Goal: Information Seeking & Learning: Check status

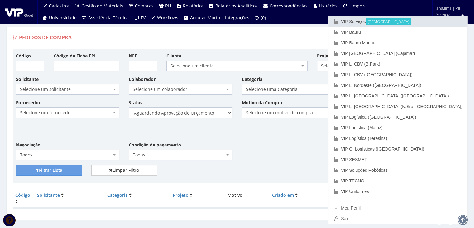
click at [423, 21] on link "VIP Serviços Ativa" at bounding box center [397, 21] width 139 height 11
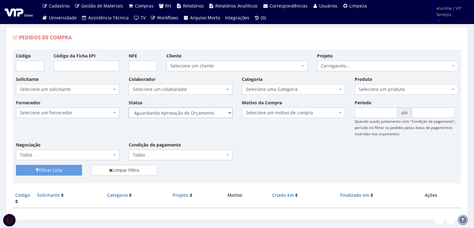
click at [215, 115] on select "Selecione um status Cancelado Aguardando Aprovação Diretoria Pedido Aprovado Ag…" at bounding box center [180, 112] width 103 height 11
select select "1"
click at [129, 107] on select "Selecione um status Cancelado Aguardando Aprovação Diretoria Pedido Aprovado Ag…" at bounding box center [180, 112] width 103 height 11
click at [66, 169] on button "Filtrar Lista" at bounding box center [49, 170] width 66 height 11
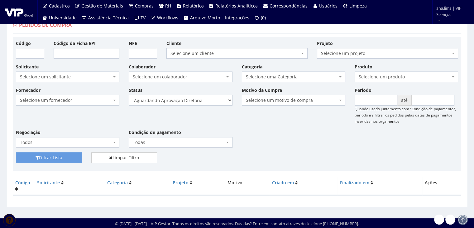
scroll to position [12, 0]
click at [200, 98] on select "Selecione um status Cancelado Aguardando Aprovação Diretoria Pedido Aprovado Ag…" at bounding box center [180, 100] width 103 height 11
select select "4"
click at [129, 95] on select "Selecione um status Cancelado Aguardando Aprovação Diretoria Pedido Aprovado Ag…" at bounding box center [180, 100] width 103 height 11
click at [64, 155] on button "Filtrar Lista" at bounding box center [49, 157] width 66 height 11
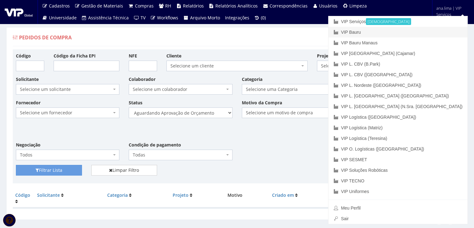
click at [435, 29] on link "VIP Bauru" at bounding box center [397, 32] width 139 height 11
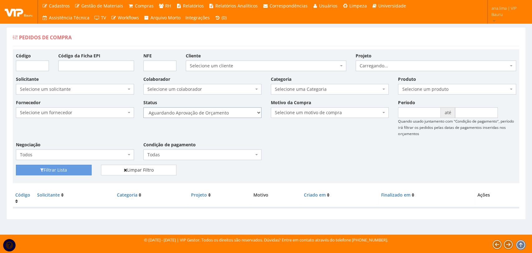
click at [240, 113] on select "Selecione um status Cancelado Aguardando Aprovação Diretoria Pedido Aprovado Ag…" at bounding box center [202, 112] width 118 height 11
select select "1"
click at [143, 107] on select "Selecione um status Cancelado Aguardando Aprovação Diretoria Pedido Aprovado Ag…" at bounding box center [202, 112] width 118 height 11
click at [58, 167] on button "Filtrar Lista" at bounding box center [54, 170] width 76 height 11
click at [227, 110] on select "Selecione um status Cancelado Aguardando Aprovação Diretoria Pedido Aprovado Ag…" at bounding box center [202, 112] width 118 height 11
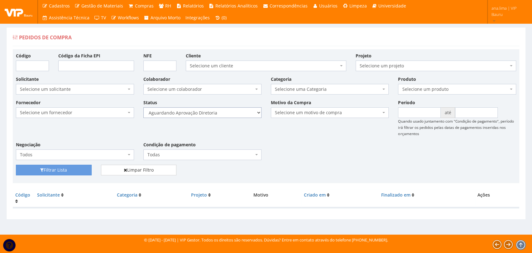
select select "4"
click at [143, 107] on select "Selecione um status Cancelado Aguardando Aprovação Diretoria Pedido Aprovado Ag…" at bounding box center [202, 112] width 118 height 11
click at [92, 170] on div "Filtrar Lista" at bounding box center [53, 170] width 85 height 11
click at [79, 168] on button "Filtrar Lista" at bounding box center [54, 170] width 76 height 11
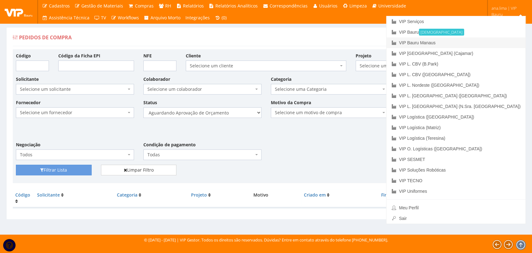
click at [491, 41] on link "VIP Bauru Manaus" at bounding box center [455, 42] width 139 height 11
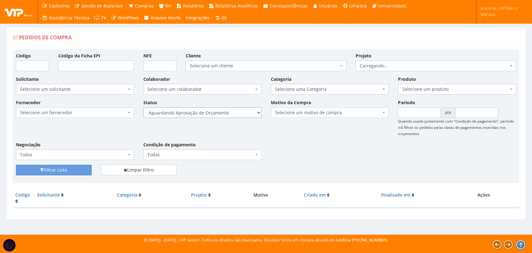
click at [232, 113] on select "Selecione um status Cancelado Aguardando Aprovação Diretoria Pedido Aprovado Ag…" at bounding box center [202, 112] width 118 height 11
select select "1"
click at [143, 107] on select "Selecione um status Cancelado Aguardando Aprovação Diretoria Pedido Aprovado Ag…" at bounding box center [202, 112] width 118 height 11
click at [68, 171] on button "Filtrar Lista" at bounding box center [54, 170] width 76 height 11
click at [232, 115] on select "Selecione um status Cancelado Aguardando Aprovação Diretoria Pedido Aprovado Ag…" at bounding box center [202, 112] width 118 height 11
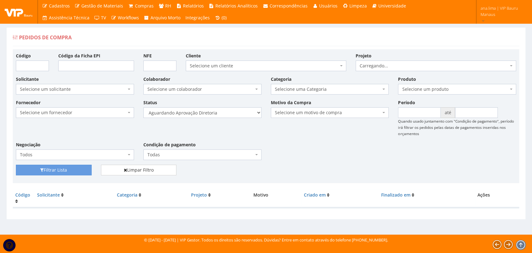
select select "4"
click at [143, 107] on select "Selecione um status Cancelado Aguardando Aprovação Diretoria Pedido Aprovado Ag…" at bounding box center [202, 112] width 118 height 11
drag, startPoint x: 79, startPoint y: 168, endPoint x: 144, endPoint y: 135, distance: 72.5
click at [79, 168] on button "Filtrar Lista" at bounding box center [54, 170] width 76 height 11
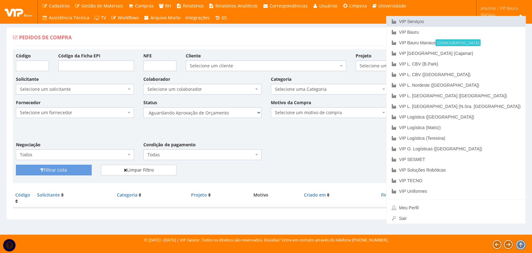
click at [470, 19] on link "VIP Serviços" at bounding box center [455, 21] width 139 height 11
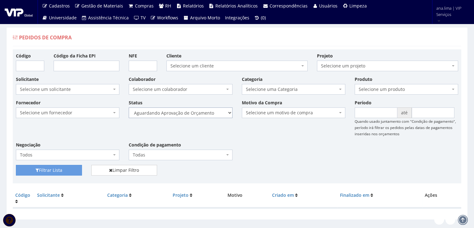
click at [199, 108] on select "Selecione um status Cancelado Aguardando Aprovação Diretoria Pedido Aprovado Ag…" at bounding box center [180, 112] width 103 height 11
select select "1"
click at [129, 107] on select "Selecione um status Cancelado Aguardando Aprovação Diretoria Pedido Aprovado Ag…" at bounding box center [180, 112] width 103 height 11
click at [66, 167] on button "Filtrar Lista" at bounding box center [49, 170] width 66 height 11
drag, startPoint x: 0, startPoint y: 0, endPoint x: 197, endPoint y: 115, distance: 228.2
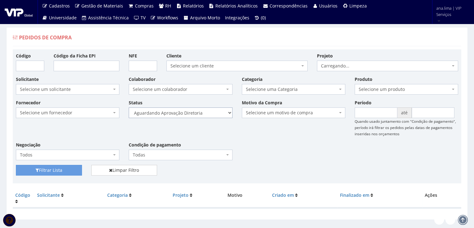
click at [197, 115] on select "Selecione um status Cancelado Aguardando Aprovação Diretoria Pedido Aprovado Ag…" at bounding box center [180, 112] width 103 height 11
select select "4"
click at [129, 107] on select "Selecione um status Cancelado Aguardando Aprovação Diretoria Pedido Aprovado Ag…" at bounding box center [180, 112] width 103 height 11
click at [63, 166] on button "Filtrar Lista" at bounding box center [49, 170] width 66 height 11
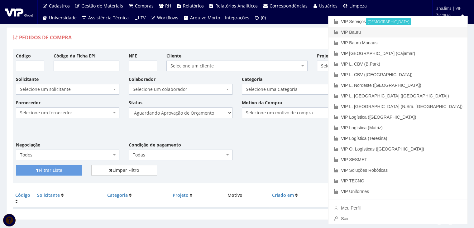
click at [432, 32] on link "VIP Bauru" at bounding box center [397, 32] width 139 height 11
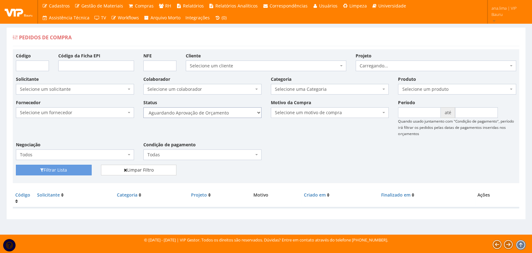
click at [224, 117] on select "Selecione um status Cancelado Aguardando Aprovação Diretoria Pedido Aprovado Ag…" at bounding box center [202, 112] width 118 height 11
select select "1"
click at [143, 107] on select "Selecione um status Cancelado Aguardando Aprovação Diretoria Pedido Aprovado Ag…" at bounding box center [202, 112] width 118 height 11
click at [69, 168] on button "Filtrar Lista" at bounding box center [54, 170] width 76 height 11
click at [223, 115] on select "Selecione um status Cancelado Aguardando Aprovação Diretoria Pedido Aprovado Ag…" at bounding box center [202, 112] width 118 height 11
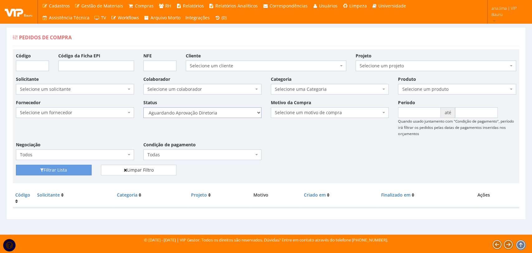
select select "4"
click at [143, 107] on select "Selecione um status Cancelado Aguardando Aprovação Diretoria Pedido Aprovado Ag…" at bounding box center [202, 112] width 118 height 11
click at [76, 169] on button "Filtrar Lista" at bounding box center [54, 170] width 76 height 11
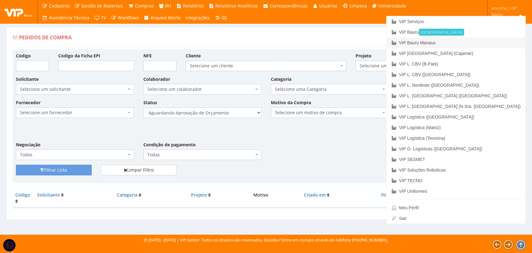
drag, startPoint x: 485, startPoint y: 42, endPoint x: 447, endPoint y: 55, distance: 40.1
click at [485, 42] on link "VIP Bauru Manaus" at bounding box center [455, 42] width 139 height 11
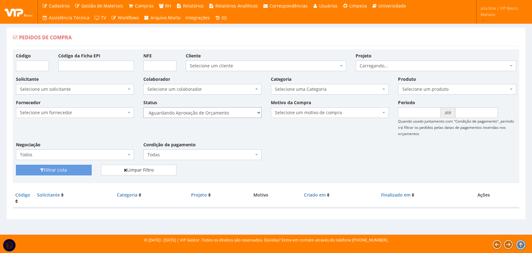
click at [221, 114] on select "Selecione um status Cancelado Aguardando Aprovação Diretoria Pedido Aprovado Ag…" at bounding box center [202, 112] width 118 height 11
select select "1"
click at [143, 107] on select "Selecione um status Cancelado Aguardando Aprovação Diretoria Pedido Aprovado Ag…" at bounding box center [202, 112] width 118 height 11
click at [53, 168] on button "Filtrar Lista" at bounding box center [54, 170] width 76 height 11
click at [219, 113] on select "Selecione um status Cancelado Aguardando Aprovação Diretoria Pedido Aprovado Ag…" at bounding box center [202, 112] width 118 height 11
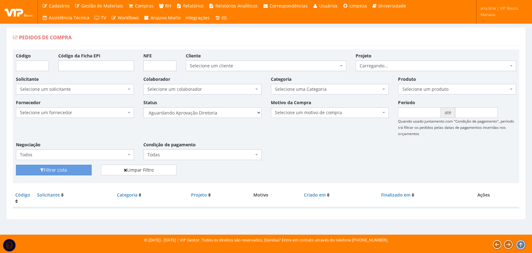
select select "4"
click at [143, 107] on select "Selecione um status Cancelado Aguardando Aprovação Diretoria Pedido Aprovado Ag…" at bounding box center [202, 112] width 118 height 11
click at [78, 168] on button "Filtrar Lista" at bounding box center [54, 170] width 76 height 11
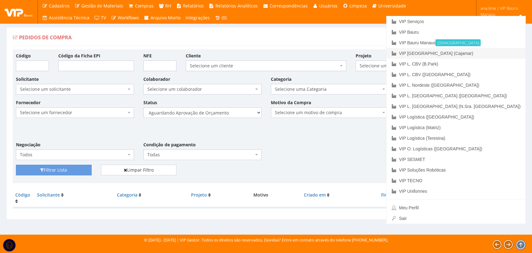
click at [490, 54] on link "VIP [GEOGRAPHIC_DATA] (Cajamar)" at bounding box center [455, 53] width 139 height 11
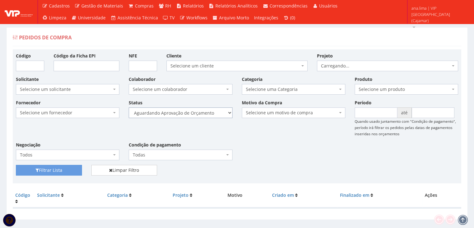
drag, startPoint x: 204, startPoint y: 112, endPoint x: 203, endPoint y: 117, distance: 5.3
click at [204, 112] on select "Selecione um status Cancelado Aguardando Aprovação Diretoria Pedido Aprovado Ag…" at bounding box center [180, 112] width 103 height 11
select select "1"
click at [129, 107] on select "Selecione um status Cancelado Aguardando Aprovação Diretoria Pedido Aprovado Ag…" at bounding box center [180, 112] width 103 height 11
click at [58, 169] on button "Filtrar Lista" at bounding box center [49, 170] width 66 height 11
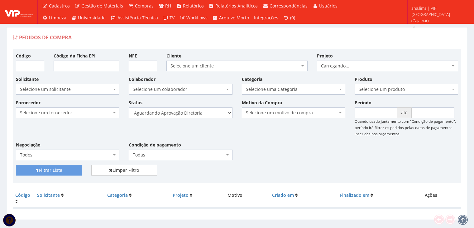
scroll to position [12, 0]
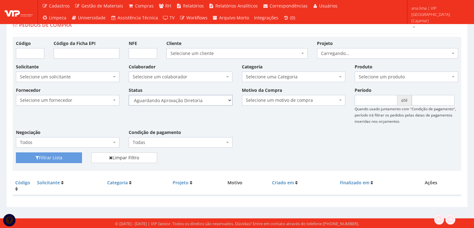
click at [209, 98] on select "Selecione um status Cancelado Aguardando Aprovação Diretoria Pedido Aprovado Ag…" at bounding box center [180, 100] width 103 height 11
select select "4"
click at [129, 95] on select "Selecione um status Cancelado Aguardando Aprovação Diretoria Pedido Aprovado Ag…" at bounding box center [180, 100] width 103 height 11
drag, startPoint x: 74, startPoint y: 155, endPoint x: 87, endPoint y: 150, distance: 14.7
click at [74, 155] on button "Filtrar Lista" at bounding box center [49, 157] width 66 height 11
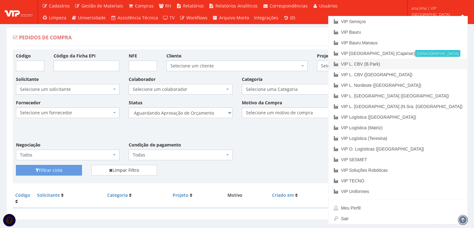
click at [449, 61] on link "VIP L. CBV (B.Park)" at bounding box center [397, 64] width 139 height 11
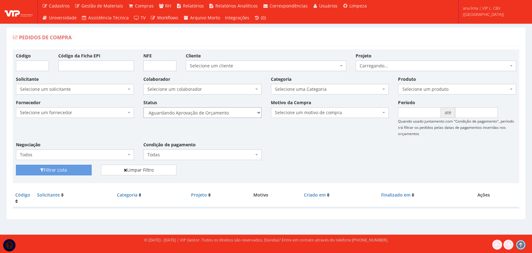
click at [242, 117] on select "Selecione um status Cancelado Aguardando Aprovação Diretoria Pedido Aprovado Ag…" at bounding box center [202, 112] width 118 height 11
select select "1"
click at [143, 107] on select "Selecione um status Cancelado Aguardando Aprovação Diretoria Pedido Aprovado Ag…" at bounding box center [202, 112] width 118 height 11
click at [86, 166] on button "Filtrar Lista" at bounding box center [54, 170] width 76 height 11
click at [234, 113] on select "Selecione um status Cancelado Aguardando Aprovação Diretoria Pedido Aprovado Ag…" at bounding box center [202, 112] width 118 height 11
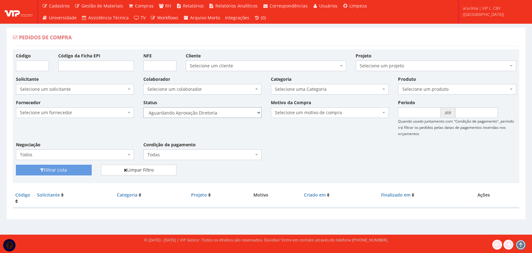
select select "4"
click at [143, 107] on select "Selecione um status Cancelado Aguardando Aprovação Diretoria Pedido Aprovado Ag…" at bounding box center [202, 112] width 118 height 11
click at [64, 172] on button "Filtrar Lista" at bounding box center [54, 170] width 76 height 11
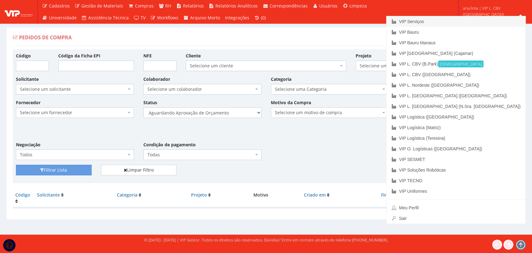
click at [484, 20] on link "VIP Serviços" at bounding box center [455, 21] width 139 height 11
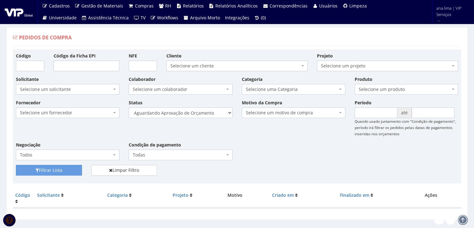
select select "1"
click at [129, 107] on select "Selecione um status Cancelado Aguardando Aprovação Diretoria Pedido Aprovado Ag…" at bounding box center [180, 112] width 103 height 11
click at [66, 167] on button "Filtrar Lista" at bounding box center [49, 170] width 66 height 11
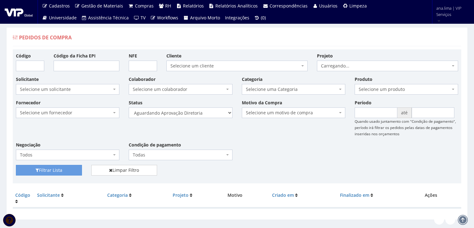
scroll to position [12, 0]
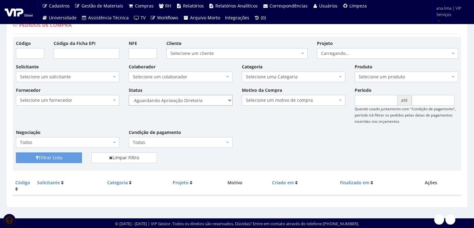
click at [201, 100] on select "Selecione um status Cancelado Aguardando Aprovação Diretoria Pedido Aprovado Ag…" at bounding box center [180, 100] width 103 height 11
select select "4"
click at [129, 95] on select "Selecione um status Cancelado Aguardando Aprovação Diretoria Pedido Aprovado Ag…" at bounding box center [180, 100] width 103 height 11
click at [71, 155] on button "Filtrar Lista" at bounding box center [49, 157] width 66 height 11
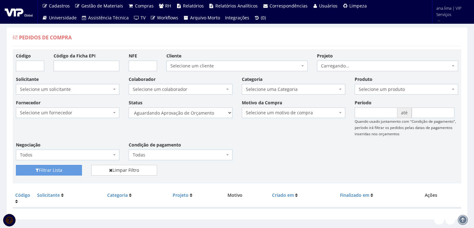
scroll to position [12, 0]
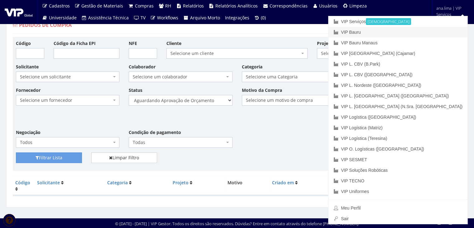
click at [432, 33] on link "VIP Bauru" at bounding box center [397, 32] width 139 height 11
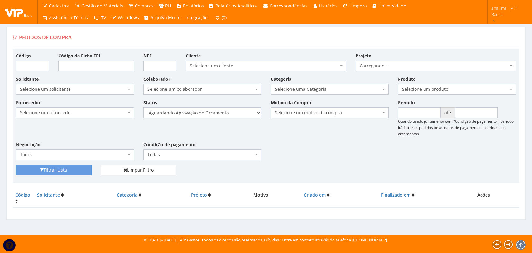
click at [215, 113] on select "Selecione um status Cancelado Aguardando Aprovação Diretoria Pedido Aprovado Ag…" at bounding box center [202, 112] width 118 height 11
select select "1"
click at [143, 107] on select "Selecione um status Cancelado Aguardando Aprovação Diretoria Pedido Aprovado Ag…" at bounding box center [202, 112] width 118 height 11
click at [72, 166] on button "Filtrar Lista" at bounding box center [54, 170] width 76 height 11
click at [222, 113] on select "Selecione um status Cancelado Aguardando Aprovação Diretoria Pedido Aprovado Ag…" at bounding box center [202, 112] width 118 height 11
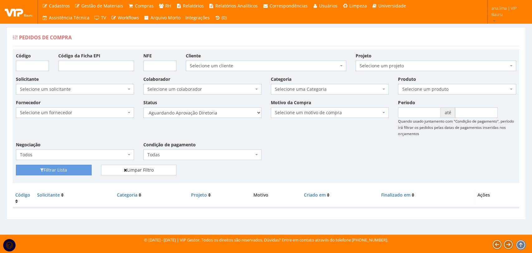
select select "4"
click at [143, 107] on select "Selecione um status Cancelado Aguardando Aprovação Diretoria Pedido Aprovado Ag…" at bounding box center [202, 112] width 118 height 11
click at [82, 168] on button "Filtrar Lista" at bounding box center [54, 170] width 76 height 11
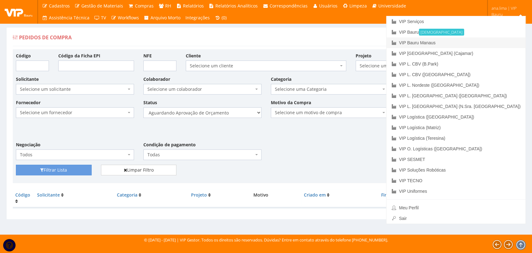
click at [494, 43] on link "VIP Bauru Manaus" at bounding box center [455, 42] width 139 height 11
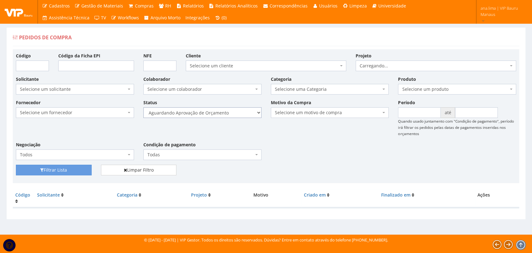
click at [227, 113] on select "Selecione um status Cancelado Aguardando Aprovação Diretoria Pedido Aprovado Ag…" at bounding box center [202, 112] width 118 height 11
select select "1"
click at [143, 107] on select "Selecione um status Cancelado Aguardando Aprovação Diretoria Pedido Aprovado Ag…" at bounding box center [202, 112] width 118 height 11
click at [75, 170] on button "Filtrar Lista" at bounding box center [54, 170] width 76 height 11
click at [224, 117] on select "Selecione um status Cancelado Aguardando Aprovação Diretoria Pedido Aprovado Ag…" at bounding box center [202, 112] width 118 height 11
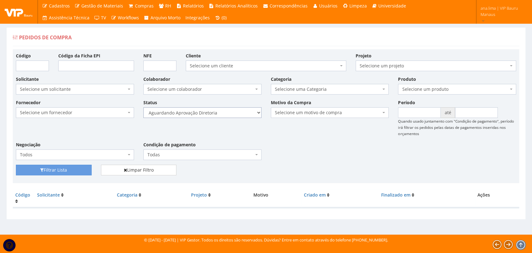
select select "4"
click at [143, 107] on select "Selecione um status Cancelado Aguardando Aprovação Diretoria Pedido Aprovado Ag…" at bounding box center [202, 112] width 118 height 11
click at [74, 168] on button "Filtrar Lista" at bounding box center [54, 170] width 76 height 11
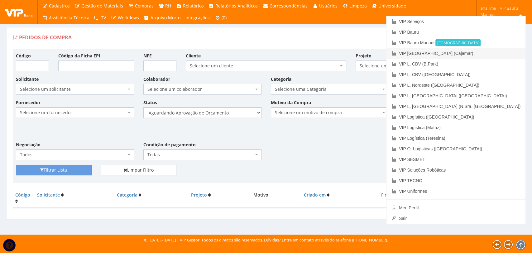
click at [511, 53] on link "VIP [GEOGRAPHIC_DATA] (Cajamar)" at bounding box center [455, 53] width 139 height 11
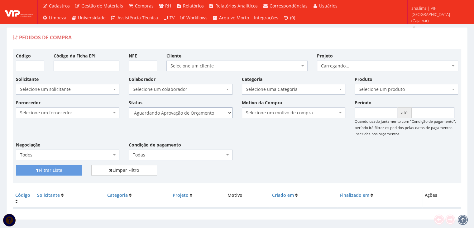
drag, startPoint x: 204, startPoint y: 112, endPoint x: 203, endPoint y: 115, distance: 3.9
click at [204, 113] on select "Selecione um status Cancelado Aguardando Aprovação Diretoria Pedido Aprovado Ag…" at bounding box center [180, 112] width 103 height 11
select select "1"
click at [129, 107] on select "Selecione um status Cancelado Aguardando Aprovação Diretoria Pedido Aprovado Ag…" at bounding box center [180, 112] width 103 height 11
click at [74, 171] on button "Filtrar Lista" at bounding box center [49, 170] width 66 height 11
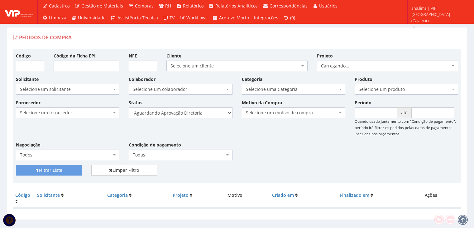
scroll to position [12, 0]
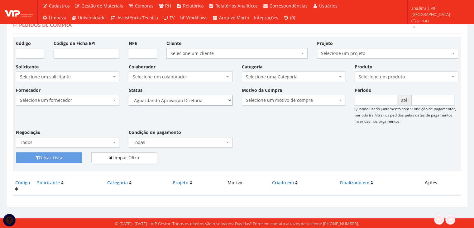
click at [212, 101] on select "Selecione um status Cancelado Aguardando Aprovação Diretoria Pedido Aprovado Ag…" at bounding box center [180, 100] width 103 height 11
select select "4"
click at [129, 95] on select "Selecione um status Cancelado Aguardando Aprovação Diretoria Pedido Aprovado Ag…" at bounding box center [180, 100] width 103 height 11
click at [76, 157] on button "Filtrar Lista" at bounding box center [49, 157] width 66 height 11
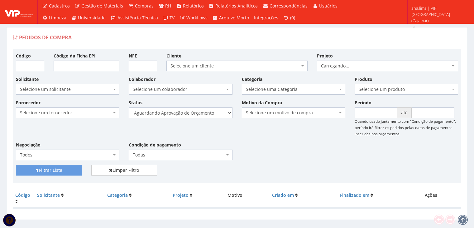
scroll to position [12, 0]
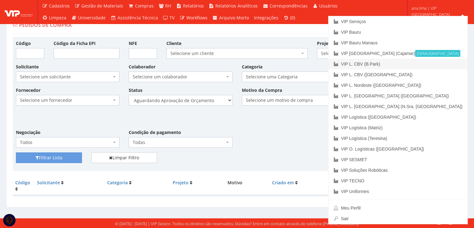
click at [423, 63] on link "VIP L. CBV (B.Park)" at bounding box center [397, 64] width 139 height 11
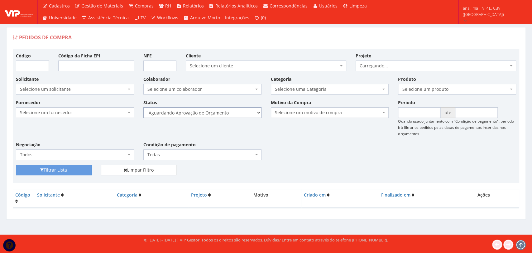
click at [233, 111] on select "Selecione um status Cancelado Aguardando Aprovação Diretoria Pedido Aprovado Ag…" at bounding box center [202, 112] width 118 height 11
click at [143, 107] on select "Selecione um status Cancelado Aguardando Aprovação Diretoria Pedido Aprovado Ag…" at bounding box center [202, 112] width 118 height 11
click at [226, 110] on select "Selecione um status Cancelado Aguardando Aprovação Diretoria Pedido Aprovado Ag…" at bounding box center [202, 112] width 118 height 11
select select "1"
click at [143, 107] on select "Selecione um status Cancelado Aguardando Aprovação Diretoria Pedido Aprovado Ag…" at bounding box center [202, 112] width 118 height 11
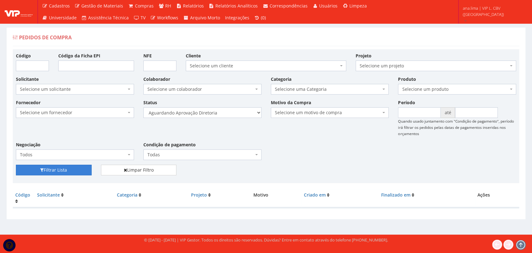
click at [78, 170] on button "Filtrar Lista" at bounding box center [54, 170] width 76 height 11
click at [225, 114] on select "Selecione um status Cancelado Aguardando Aprovação Diretoria Pedido Aprovado Ag…" at bounding box center [202, 112] width 118 height 11
select select "4"
click at [143, 107] on select "Selecione um status Cancelado Aguardando Aprovação Diretoria Pedido Aprovado Ag…" at bounding box center [202, 112] width 118 height 11
click at [82, 167] on button "Filtrar Lista" at bounding box center [54, 170] width 76 height 11
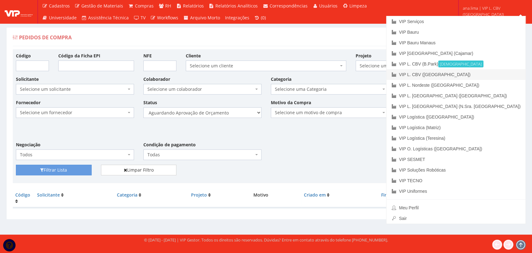
click at [502, 70] on link "VIP L. CBV ([GEOGRAPHIC_DATA])" at bounding box center [455, 74] width 139 height 11
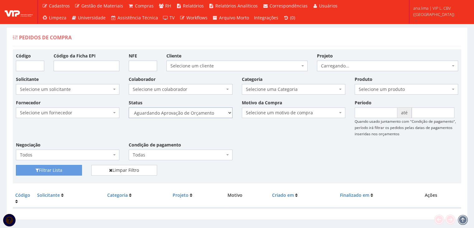
click at [211, 114] on select "Selecione um status Cancelado Aguardando Aprovação Diretoria Pedido Aprovado Ag…" at bounding box center [180, 112] width 103 height 11
select select "1"
click at [129, 107] on select "Selecione um status Cancelado Aguardando Aprovação Diretoria Pedido Aprovado Ag…" at bounding box center [180, 112] width 103 height 11
click at [69, 169] on button "Filtrar Lista" at bounding box center [49, 170] width 66 height 11
click at [199, 114] on select "Selecione um status Cancelado Aguardando Aprovação Diretoria Pedido Aprovado Ag…" at bounding box center [180, 112] width 103 height 11
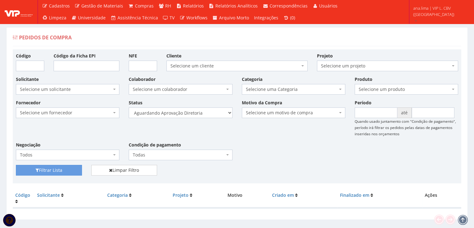
select select "4"
click at [129, 107] on select "Selecione um status Cancelado Aguardando Aprovação Diretoria Pedido Aprovado Ag…" at bounding box center [180, 112] width 103 height 11
click at [74, 170] on button "Filtrar Lista" at bounding box center [49, 170] width 66 height 11
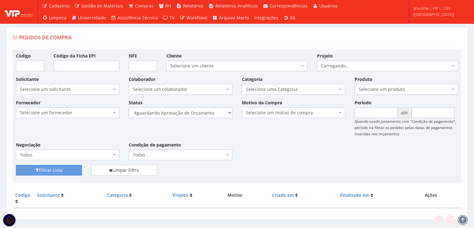
scroll to position [12, 0]
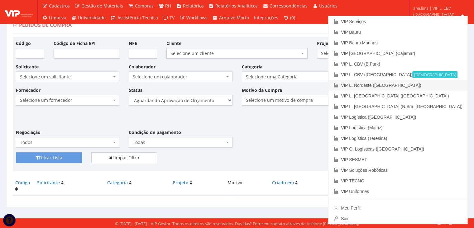
drag, startPoint x: 447, startPoint y: 84, endPoint x: 381, endPoint y: 90, distance: 65.4
click at [446, 84] on link "VIP L. Nordeste ([GEOGRAPHIC_DATA])" at bounding box center [397, 85] width 139 height 11
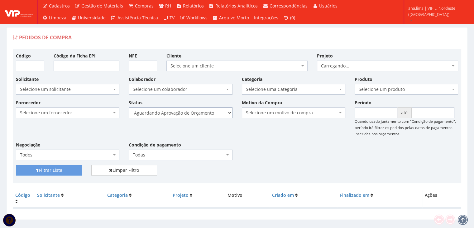
click at [217, 110] on select "Selecione um status Cancelado Aguardando Aprovação Diretoria Pedido Aprovado Ag…" at bounding box center [180, 112] width 103 height 11
select select "1"
click at [129, 107] on select "Selecione um status Cancelado Aguardando Aprovação Diretoria Pedido Aprovado Ag…" at bounding box center [180, 112] width 103 height 11
click at [76, 169] on button "Filtrar Lista" at bounding box center [49, 170] width 66 height 11
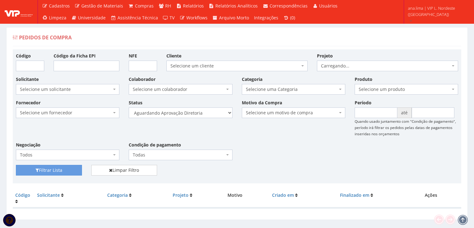
scroll to position [12, 0]
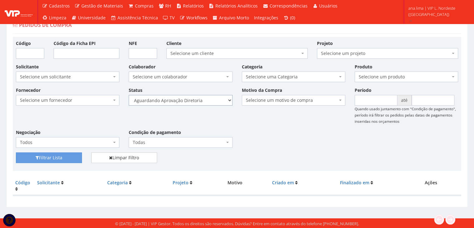
click at [216, 101] on select "Selecione um status Cancelado Aguardando Aprovação Diretoria Pedido Aprovado Ag…" at bounding box center [180, 100] width 103 height 11
select select "4"
click at [129, 95] on select "Selecione um status Cancelado Aguardando Aprovação Diretoria Pedido Aprovado Ag…" at bounding box center [180, 100] width 103 height 11
drag, startPoint x: 74, startPoint y: 157, endPoint x: 115, endPoint y: 149, distance: 42.2
click at [74, 157] on button "Filtrar Lista" at bounding box center [49, 157] width 66 height 11
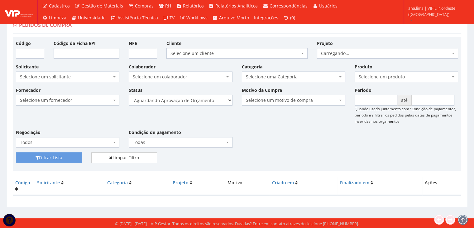
scroll to position [12, 0]
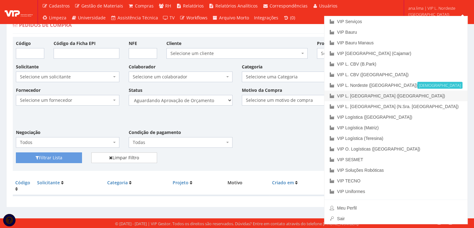
drag, startPoint x: 451, startPoint y: 96, endPoint x: 368, endPoint y: 106, distance: 83.2
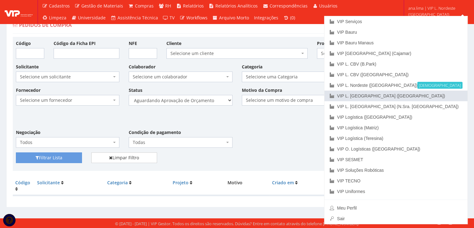
click at [451, 96] on link "VIP L. [GEOGRAPHIC_DATA] ([GEOGRAPHIC_DATA])" at bounding box center [395, 95] width 143 height 11
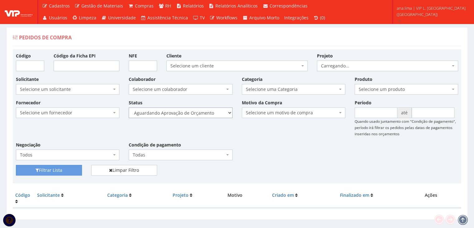
drag, startPoint x: 0, startPoint y: 0, endPoint x: 221, endPoint y: 113, distance: 247.8
click at [221, 113] on select "Selecione um status Cancelado Aguardando Aprovação Diretoria Pedido Aprovado Ag…" at bounding box center [180, 112] width 103 height 11
select select "1"
click at [129, 107] on select "Selecione um status Cancelado Aguardando Aprovação Diretoria Pedido Aprovado Ag…" at bounding box center [180, 112] width 103 height 11
drag, startPoint x: 79, startPoint y: 169, endPoint x: 198, endPoint y: 133, distance: 123.6
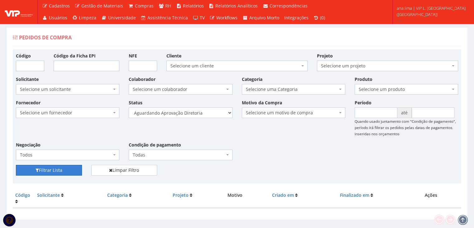
click at [79, 169] on button "Filtrar Lista" at bounding box center [49, 170] width 66 height 11
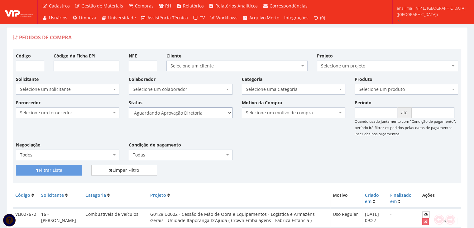
click at [212, 110] on select "Selecione um status Cancelado Aguardando Aprovação Diretoria Pedido Aprovado Ag…" at bounding box center [180, 112] width 103 height 11
select select "4"
click at [129, 107] on select "Selecione um status Cancelado Aguardando Aprovação Diretoria Pedido Aprovado Ag…" at bounding box center [180, 112] width 103 height 11
click at [74, 167] on button "Filtrar Lista" at bounding box center [49, 170] width 66 height 11
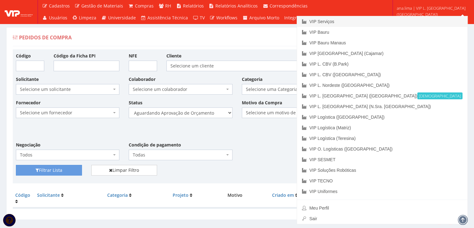
click at [409, 20] on link "VIP Serviços" at bounding box center [382, 21] width 170 height 11
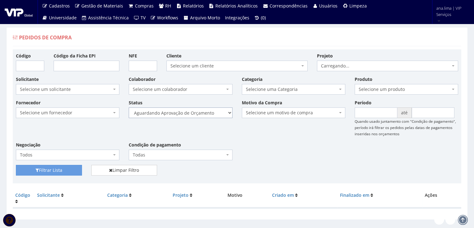
click at [193, 113] on select "Selecione um status Cancelado Aguardando Aprovação Diretoria Pedido Aprovado Ag…" at bounding box center [180, 112] width 103 height 11
select select "1"
click at [129, 107] on select "Selecione um status Cancelado Aguardando Aprovação Diretoria Pedido Aprovado Ag…" at bounding box center [180, 112] width 103 height 11
click at [69, 169] on button "Filtrar Lista" at bounding box center [49, 170] width 66 height 11
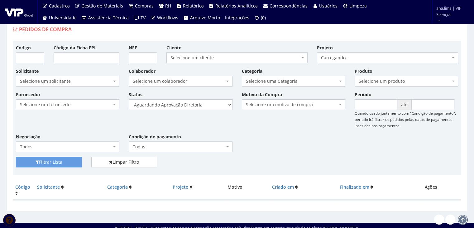
scroll to position [12, 0]
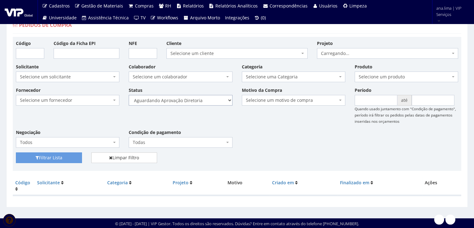
click at [198, 98] on select "Selecione um status Cancelado Aguardando Aprovação Diretoria Pedido Aprovado Ag…" at bounding box center [180, 100] width 103 height 11
click at [198, 99] on select "Selecione um status Cancelado Aguardando Aprovação Diretoria Pedido Aprovado Ag…" at bounding box center [180, 100] width 103 height 11
select select "4"
click at [129, 95] on select "Selecione um status Cancelado Aguardando Aprovação Diretoria Pedido Aprovado Ag…" at bounding box center [180, 100] width 103 height 11
click at [49, 157] on button "Filtrar Lista" at bounding box center [49, 157] width 66 height 11
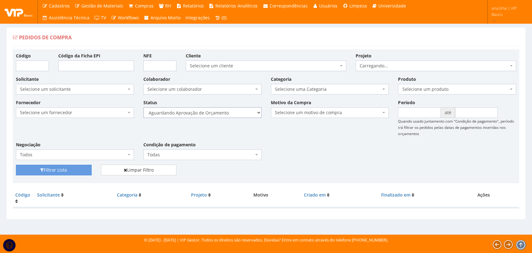
drag, startPoint x: 0, startPoint y: 0, endPoint x: 224, endPoint y: 117, distance: 252.6
click at [221, 114] on select "Selecione um status Cancelado Aguardando Aprovação Diretoria Pedido Aprovado Ag…" at bounding box center [202, 112] width 118 height 11
select select "1"
click at [143, 107] on select "Selecione um status Cancelado Aguardando Aprovação Diretoria Pedido Aprovado Ag…" at bounding box center [202, 112] width 118 height 11
click at [68, 170] on button "Filtrar Lista" at bounding box center [54, 170] width 76 height 11
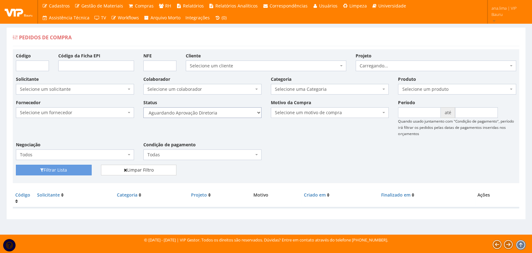
click at [225, 115] on select "Selecione um status Cancelado Aguardando Aprovação Diretoria Pedido Aprovado Ag…" at bounding box center [202, 112] width 118 height 11
select select "4"
click at [143, 107] on select "Selecione um status Cancelado Aguardando Aprovação Diretoria Pedido Aprovado Ag…" at bounding box center [202, 112] width 118 height 11
click at [72, 171] on button "Filtrar Lista" at bounding box center [54, 170] width 76 height 11
drag, startPoint x: 212, startPoint y: 115, endPoint x: 214, endPoint y: 117, distance: 3.3
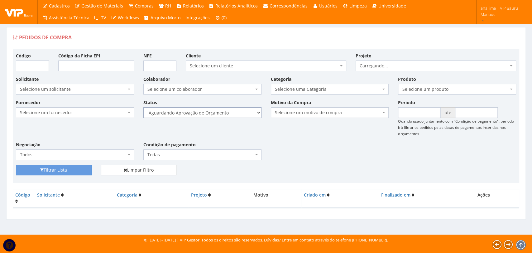
click at [212, 115] on select "Selecione um status Cancelado Aguardando Aprovação Diretoria Pedido Aprovado Ag…" at bounding box center [202, 112] width 118 height 11
select select "1"
click at [143, 107] on select "Selecione um status Cancelado Aguardando Aprovação Diretoria Pedido Aprovado Ag…" at bounding box center [202, 112] width 118 height 11
click at [78, 173] on button "Filtrar Lista" at bounding box center [54, 170] width 76 height 11
click at [219, 113] on select "Selecione um status Cancelado Aguardando Aprovação Diretoria Pedido Aprovado Ag…" at bounding box center [202, 112] width 118 height 11
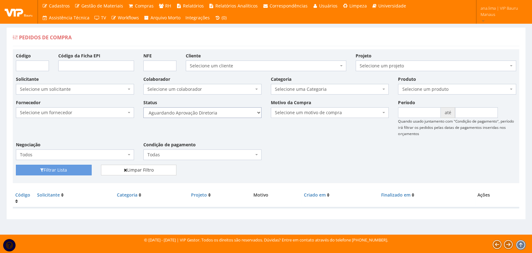
select select "4"
click at [143, 107] on select "Selecione um status Cancelado Aguardando Aprovação Diretoria Pedido Aprovado Ag…" at bounding box center [202, 112] width 118 height 11
drag, startPoint x: 75, startPoint y: 171, endPoint x: 188, endPoint y: 134, distance: 119.4
click at [75, 171] on button "Filtrar Lista" at bounding box center [54, 170] width 76 height 11
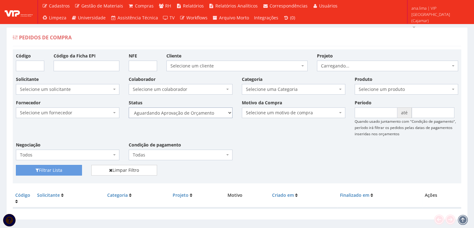
drag, startPoint x: 0, startPoint y: 0, endPoint x: 206, endPoint y: 116, distance: 236.5
click at [208, 113] on select "Selecione um status Cancelado Aguardando Aprovação Diretoria Pedido Aprovado Ag…" at bounding box center [180, 112] width 103 height 11
select select "1"
click at [129, 107] on select "Selecione um status Cancelado Aguardando Aprovação Diretoria Pedido Aprovado Ag…" at bounding box center [180, 112] width 103 height 11
click at [75, 167] on button "Filtrar Lista" at bounding box center [49, 170] width 66 height 11
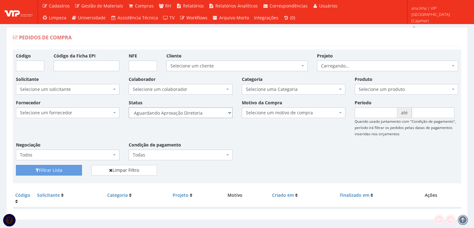
drag, startPoint x: 0, startPoint y: 0, endPoint x: 196, endPoint y: 116, distance: 228.2
click at [196, 116] on select "Selecione um status Cancelado Aguardando Aprovação Diretoria Pedido Aprovado Ag…" at bounding box center [180, 112] width 103 height 11
select select "4"
click at [129, 107] on select "Selecione um status Cancelado Aguardando Aprovação Diretoria Pedido Aprovado Ag…" at bounding box center [180, 112] width 103 height 11
drag, startPoint x: 67, startPoint y: 172, endPoint x: 181, endPoint y: 140, distance: 118.1
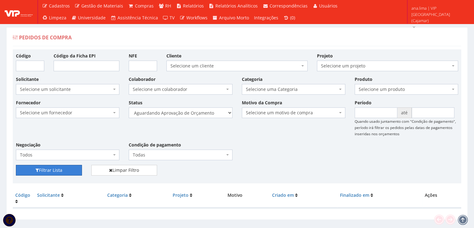
click at [67, 172] on button "Filtrar Lista" at bounding box center [49, 170] width 66 height 11
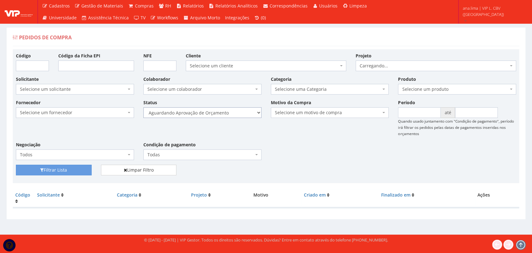
click at [227, 112] on select "Selecione um status Cancelado Aguardando Aprovação Diretoria Pedido Aprovado Ag…" at bounding box center [202, 112] width 118 height 11
select select "1"
click at [143, 107] on select "Selecione um status Cancelado Aguardando Aprovação Diretoria Pedido Aprovado Ag…" at bounding box center [202, 112] width 118 height 11
click at [74, 174] on button "Filtrar Lista" at bounding box center [54, 170] width 76 height 11
click at [228, 115] on select "Selecione um status Cancelado Aguardando Aprovação Diretoria Pedido Aprovado Ag…" at bounding box center [202, 112] width 118 height 11
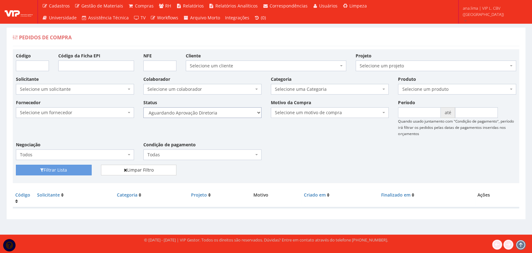
select select "4"
click at [143, 107] on select "Selecione um status Cancelado Aguardando Aprovação Diretoria Pedido Aprovado Ag…" at bounding box center [202, 112] width 118 height 11
click at [74, 172] on button "Filtrar Lista" at bounding box center [54, 170] width 76 height 11
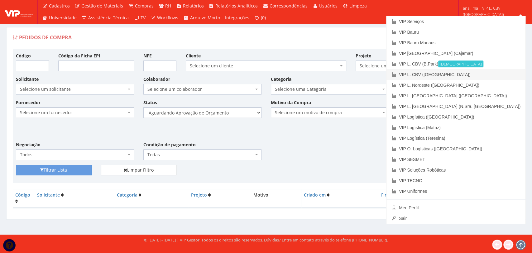
click at [501, 77] on link "VIP L. CBV ([GEOGRAPHIC_DATA])" at bounding box center [455, 74] width 139 height 11
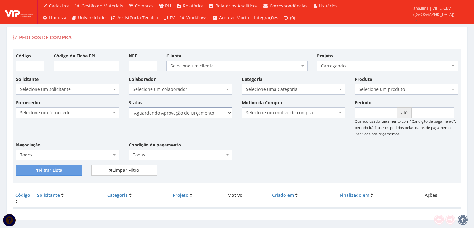
drag, startPoint x: 0, startPoint y: 0, endPoint x: 207, endPoint y: 117, distance: 237.8
click at [209, 113] on select "Selecione um status Cancelado Aguardando Aprovação Diretoria Pedido Aprovado Ag…" at bounding box center [180, 112] width 103 height 11
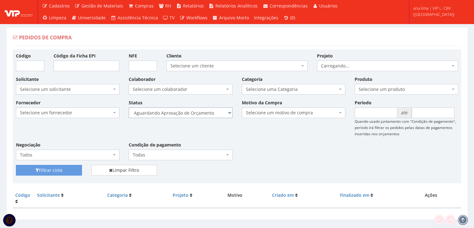
select select "1"
click at [129, 107] on select "Selecione um status Cancelado Aguardando Aprovação Diretoria Pedido Aprovado Ag…" at bounding box center [180, 112] width 103 height 11
drag, startPoint x: 59, startPoint y: 167, endPoint x: 166, endPoint y: 134, distance: 112.3
click at [59, 167] on button "Filtrar Lista" at bounding box center [49, 170] width 66 height 11
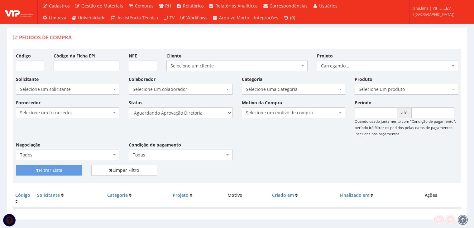
scroll to position [12, 0]
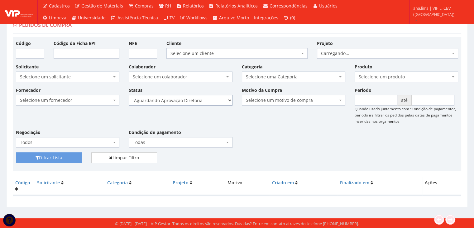
drag, startPoint x: 206, startPoint y: 99, endPoint x: 206, endPoint y: 103, distance: 4.7
click at [206, 99] on select "Selecione um status Cancelado Aguardando Aprovação Diretoria Pedido Aprovado Ag…" at bounding box center [180, 100] width 103 height 11
select select "4"
click at [129, 95] on select "Selecione um status Cancelado Aguardando Aprovação Diretoria Pedido Aprovado Ag…" at bounding box center [180, 100] width 103 height 11
click at [66, 157] on button "Filtrar Lista" at bounding box center [49, 157] width 66 height 11
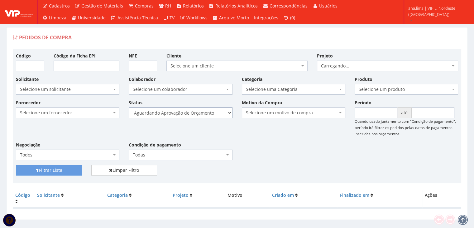
click at [203, 114] on select "Selecione um status Cancelado Aguardando Aprovação Diretoria Pedido Aprovado Ag…" at bounding box center [180, 112] width 103 height 11
select select "1"
click at [129, 107] on select "Selecione um status Cancelado Aguardando Aprovação Diretoria Pedido Aprovado Ag…" at bounding box center [180, 112] width 103 height 11
click at [54, 170] on button "Filtrar Lista" at bounding box center [49, 170] width 66 height 11
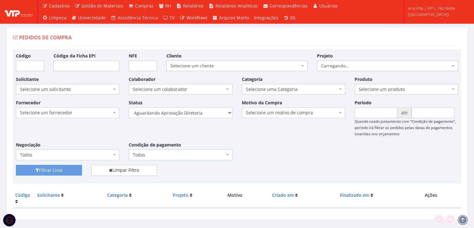
scroll to position [12, 0]
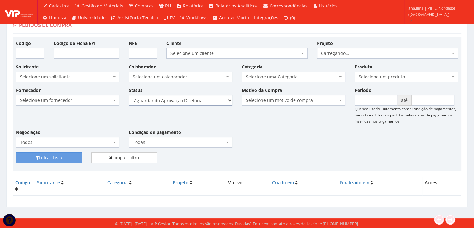
drag, startPoint x: 207, startPoint y: 98, endPoint x: 207, endPoint y: 103, distance: 5.9
click at [207, 98] on select "Selecione um status Cancelado Aguardando Aprovação Diretoria Pedido Aprovado Ag…" at bounding box center [180, 100] width 103 height 11
select select "4"
click at [129, 95] on select "Selecione um status Cancelado Aguardando Aprovação Diretoria Pedido Aprovado Ag…" at bounding box center [180, 100] width 103 height 11
click at [61, 160] on button "Filtrar Lista" at bounding box center [49, 157] width 66 height 11
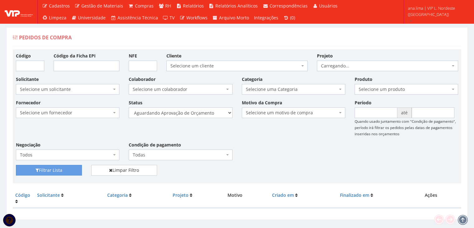
scroll to position [12, 0]
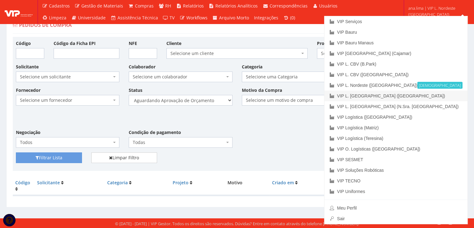
click at [441, 96] on link "VIP L. [GEOGRAPHIC_DATA] ([GEOGRAPHIC_DATA])" at bounding box center [395, 95] width 143 height 11
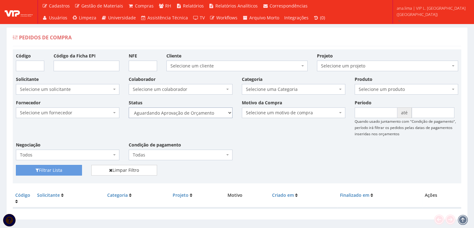
click at [199, 112] on select "Selecione um status Cancelado Aguardando Aprovação Diretoria Pedido Aprovado Ag…" at bounding box center [180, 112] width 103 height 11
select select "1"
click at [129, 107] on select "Selecione um status Cancelado Aguardando Aprovação Diretoria Pedido Aprovado Ag…" at bounding box center [180, 112] width 103 height 11
click at [63, 171] on button "Filtrar Lista" at bounding box center [49, 170] width 66 height 11
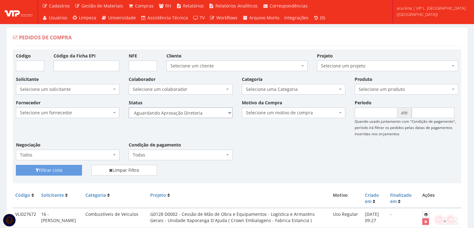
click at [203, 116] on select "Selecione um status Cancelado Aguardando Aprovação Diretoria Pedido Aprovado Ag…" at bounding box center [180, 112] width 103 height 11
select select "4"
click at [129, 107] on select "Selecione um status Cancelado Aguardando Aprovação Diretoria Pedido Aprovado Ag…" at bounding box center [180, 112] width 103 height 11
click at [72, 167] on button "Filtrar Lista" at bounding box center [49, 170] width 66 height 11
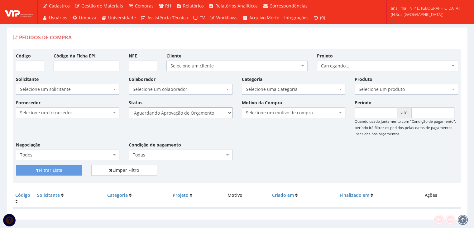
click at [208, 113] on select "Selecione um status Cancelado Aguardando Aprovação Diretoria Pedido Aprovado Ag…" at bounding box center [180, 112] width 103 height 11
select select "1"
click at [129, 107] on select "Selecione um status Cancelado Aguardando Aprovação Diretoria Pedido Aprovado Ag…" at bounding box center [180, 112] width 103 height 11
click at [73, 168] on button "Filtrar Lista" at bounding box center [49, 170] width 66 height 11
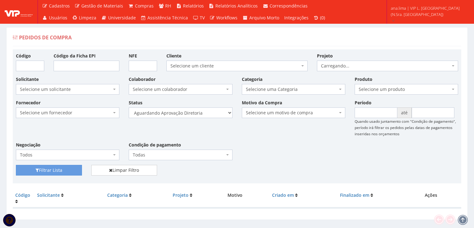
scroll to position [12, 0]
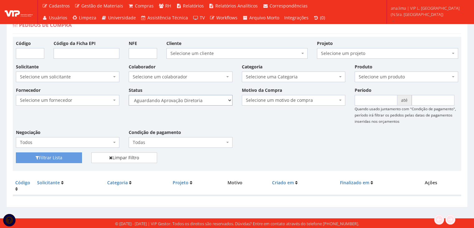
click at [207, 100] on select "Selecione um status Cancelado Aguardando Aprovação Diretoria Pedido Aprovado Ag…" at bounding box center [180, 100] width 103 height 11
select select "4"
click at [129, 95] on select "Selecione um status Cancelado Aguardando Aprovação Diretoria Pedido Aprovado Ag…" at bounding box center [180, 100] width 103 height 11
click at [75, 160] on button "Filtrar Lista" at bounding box center [49, 157] width 66 height 11
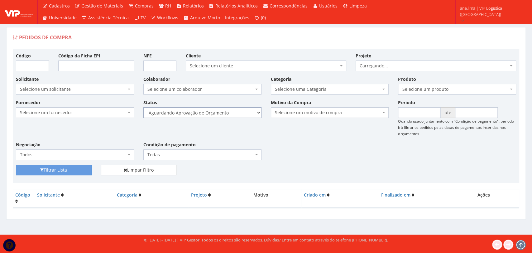
click at [238, 113] on select "Selecione um status Cancelado Aguardando Aprovação Diretoria Pedido Aprovado Ag…" at bounding box center [202, 112] width 118 height 11
select select "1"
click at [143, 107] on select "Selecione um status Cancelado Aguardando Aprovação Diretoria Pedido Aprovado Ag…" at bounding box center [202, 112] width 118 height 11
click at [77, 173] on button "Filtrar Lista" at bounding box center [54, 170] width 76 height 11
click at [227, 114] on select "Selecione um status Cancelado Aguardando Aprovação Diretoria Pedido Aprovado Ag…" at bounding box center [202, 112] width 118 height 11
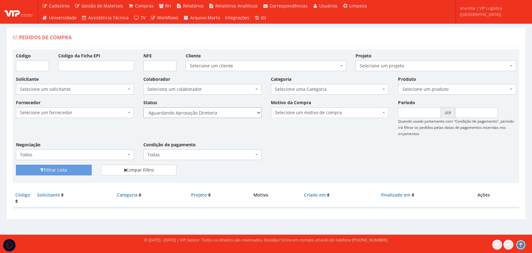
select select "4"
click at [143, 107] on select "Selecione um status Cancelado Aguardando Aprovação Diretoria Pedido Aprovado Ag…" at bounding box center [202, 112] width 118 height 11
click at [79, 168] on button "Filtrar Lista" at bounding box center [54, 170] width 76 height 11
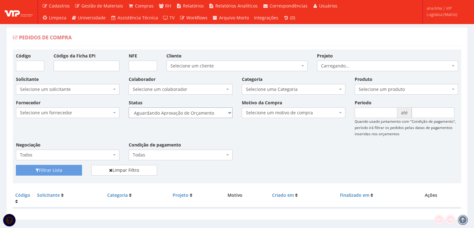
drag, startPoint x: 198, startPoint y: 111, endPoint x: 202, endPoint y: 117, distance: 6.7
click at [198, 112] on select "Selecione um status Cancelado Aguardando Aprovação Diretoria Pedido Aprovado Ag…" at bounding box center [180, 112] width 103 height 11
select select "1"
click at [129, 107] on select "Selecione um status Cancelado Aguardando Aprovação Diretoria Pedido Aprovado Ag…" at bounding box center [180, 112] width 103 height 11
drag, startPoint x: 54, startPoint y: 166, endPoint x: 196, endPoint y: 138, distance: 145.5
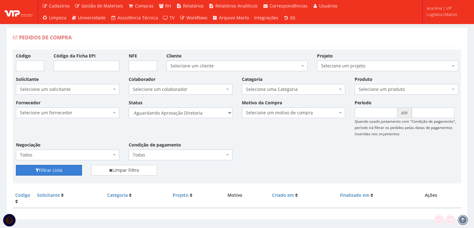
click at [55, 166] on button "Filtrar Lista" at bounding box center [49, 170] width 66 height 11
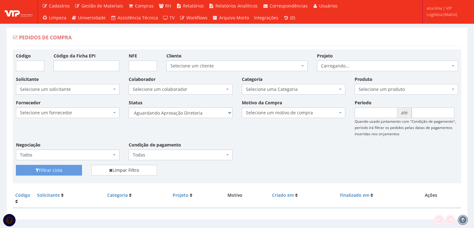
click at [210, 114] on select "Selecione um status Cancelado Aguardando Aprovação Diretoria Pedido Aprovado Ag…" at bounding box center [180, 112] width 103 height 11
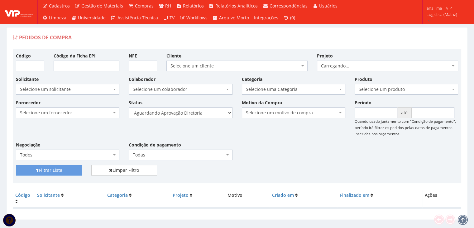
select select "4"
click at [129, 107] on select "Selecione um status Cancelado Aguardando Aprovação Diretoria Pedido Aprovado Ag…" at bounding box center [180, 112] width 103 height 11
drag, startPoint x: 74, startPoint y: 170, endPoint x: 162, endPoint y: 150, distance: 91.2
click at [73, 170] on button "Filtrar Lista" at bounding box center [49, 170] width 66 height 11
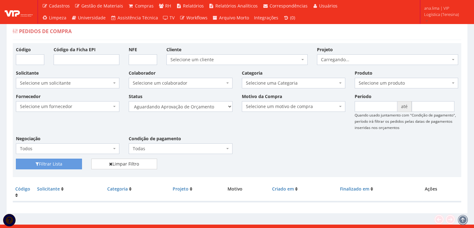
scroll to position [12, 0]
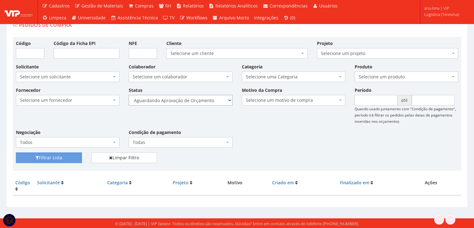
click at [210, 100] on select "Selecione um status Cancelado Aguardando Aprovação Diretoria Pedido Aprovado Ag…" at bounding box center [180, 100] width 103 height 11
select select "1"
click at [129, 95] on select "Selecione um status Cancelado Aguardando Aprovação Diretoria Pedido Aprovado Ag…" at bounding box center [180, 100] width 103 height 11
click at [59, 158] on button "Filtrar Lista" at bounding box center [49, 157] width 66 height 11
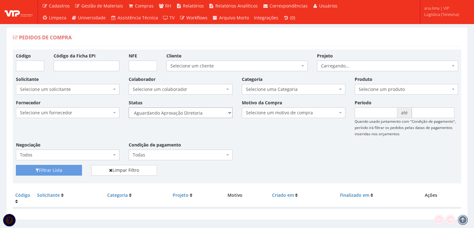
click at [212, 114] on select "Selecione um status Cancelado Aguardando Aprovação Diretoria Pedido Aprovado Ag…" at bounding box center [180, 112] width 103 height 11
select select "4"
click at [129, 107] on select "Selecione um status Cancelado Aguardando Aprovação Diretoria Pedido Aprovado Ag…" at bounding box center [180, 112] width 103 height 11
click at [70, 171] on button "Filtrar Lista" at bounding box center [49, 170] width 66 height 11
drag, startPoint x: 69, startPoint y: 169, endPoint x: 211, endPoint y: 130, distance: 147.6
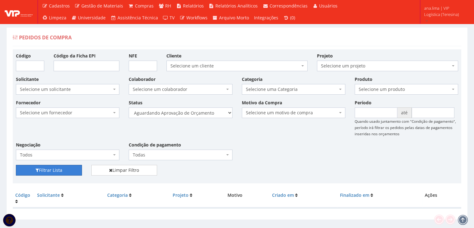
click at [70, 169] on button "Filtrar Lista" at bounding box center [49, 170] width 66 height 11
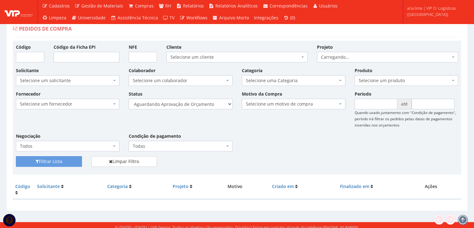
scroll to position [12, 0]
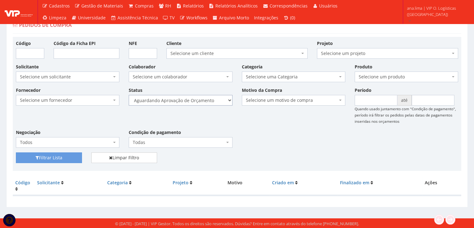
drag, startPoint x: 216, startPoint y: 100, endPoint x: 217, endPoint y: 104, distance: 4.3
click at [216, 100] on select "Selecione um status Cancelado Aguardando Aprovação Diretoria Pedido Aprovado Ag…" at bounding box center [180, 100] width 103 height 11
select select "1"
click at [129, 95] on select "Selecione um status Cancelado Aguardando Aprovação Diretoria Pedido Aprovado Ag…" at bounding box center [180, 100] width 103 height 11
click at [70, 156] on button "Filtrar Lista" at bounding box center [49, 157] width 66 height 11
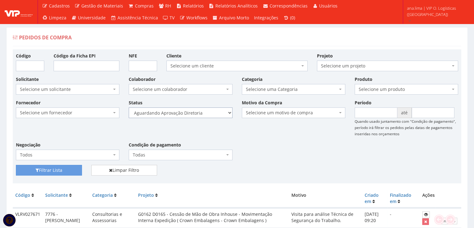
click at [216, 111] on select "Selecione um status Cancelado Aguardando Aprovação Diretoria Pedido Aprovado Ag…" at bounding box center [180, 112] width 103 height 11
select select "4"
click at [129, 107] on select "Selecione um status Cancelado Aguardando Aprovação Diretoria Pedido Aprovado Ag…" at bounding box center [180, 112] width 103 height 11
click at [75, 168] on button "Filtrar Lista" at bounding box center [49, 170] width 66 height 11
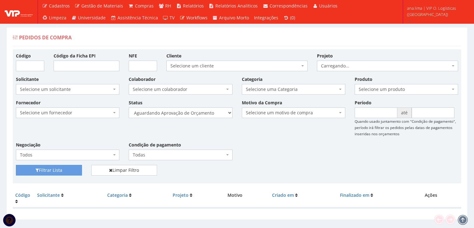
scroll to position [12, 0]
